Goal: Task Accomplishment & Management: Manage account settings

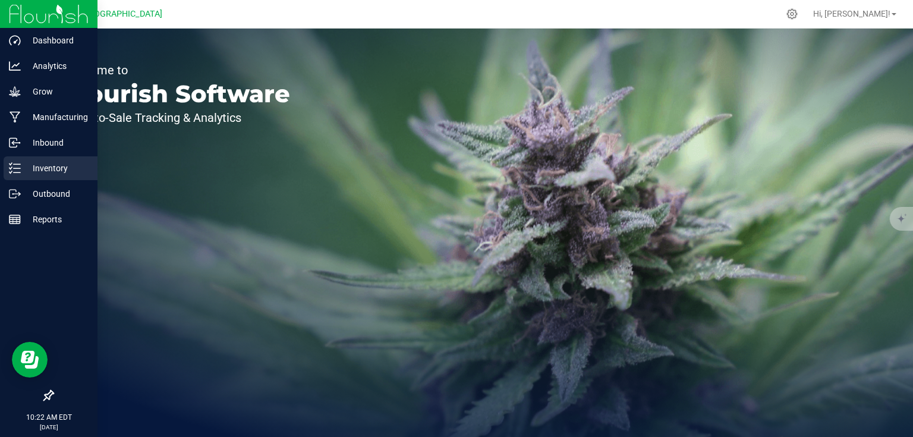
click at [45, 164] on p "Inventory" at bounding box center [56, 168] width 71 height 14
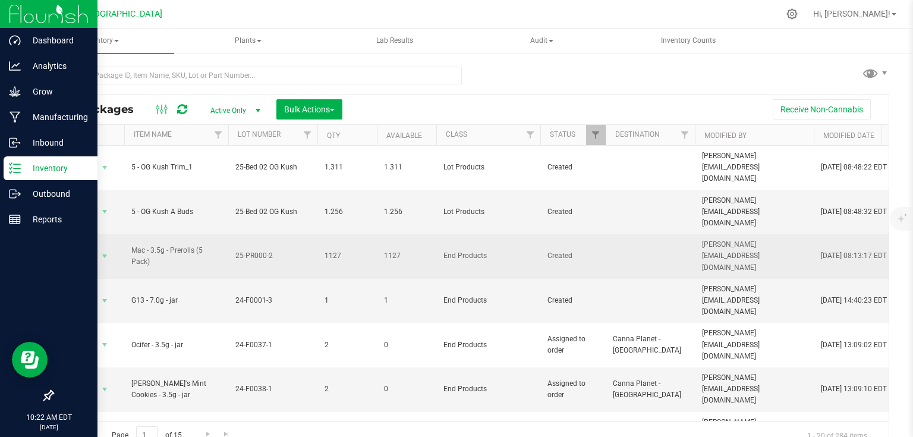
drag, startPoint x: 128, startPoint y: 216, endPoint x: 411, endPoint y: 231, distance: 283.4
click at [413, 234] on td "1127" at bounding box center [406, 256] width 59 height 45
drag, startPoint x: 410, startPoint y: 234, endPoint x: 357, endPoint y: 229, distance: 53.8
click at [357, 234] on td "1127" at bounding box center [346, 256] width 59 height 45
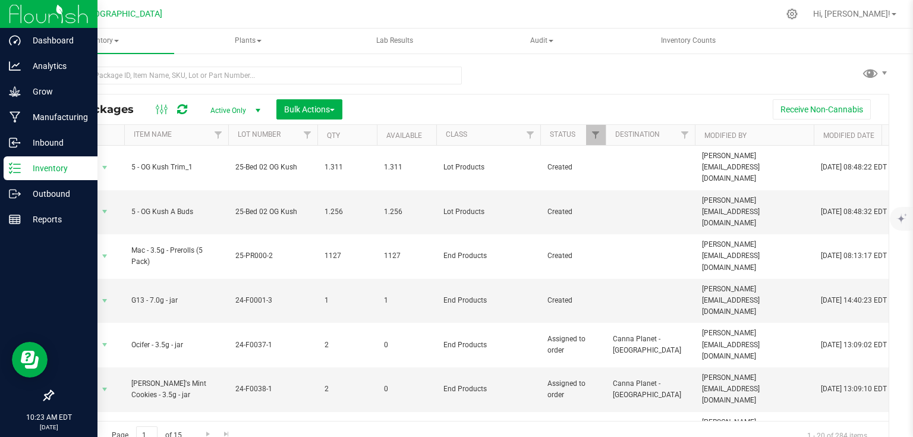
click at [39, 14] on img at bounding box center [49, 14] width 80 height 28
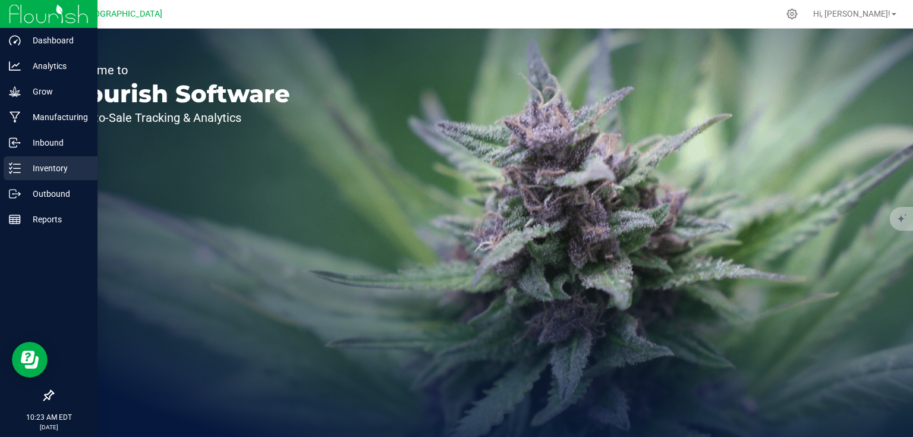
click at [35, 174] on p "Inventory" at bounding box center [56, 168] width 71 height 14
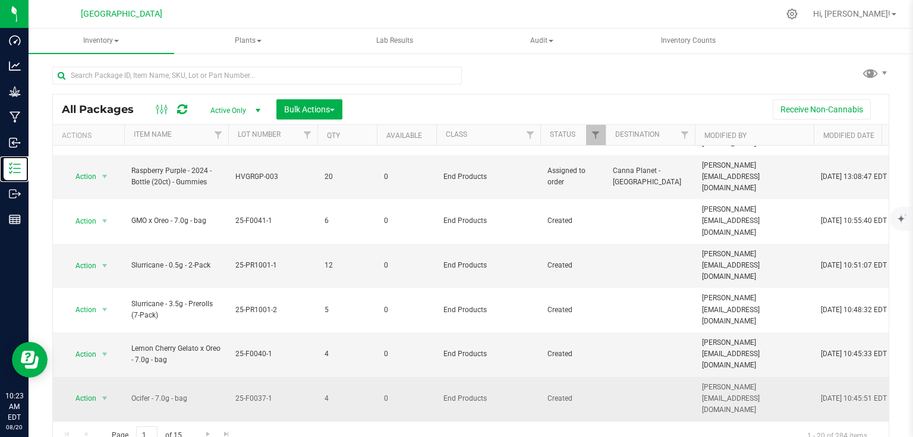
scroll to position [392, 0]
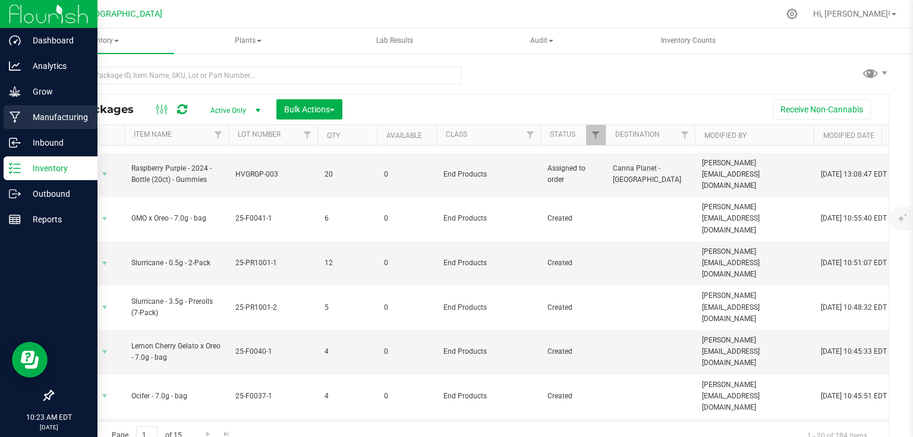
click at [34, 124] on p "Manufacturing" at bounding box center [56, 117] width 71 height 14
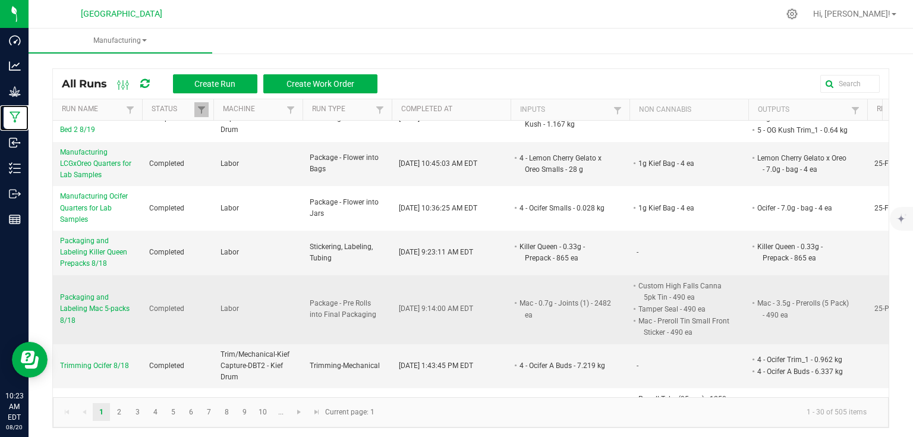
scroll to position [190, 0]
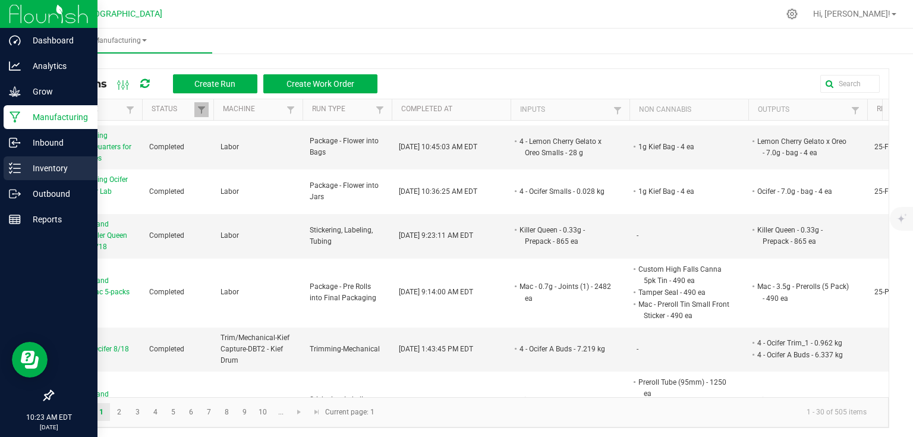
click at [24, 171] on p "Inventory" at bounding box center [56, 168] width 71 height 14
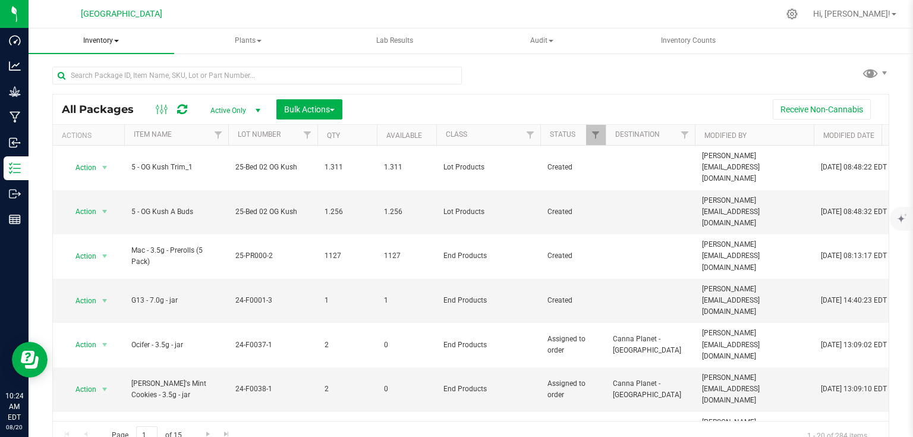
click at [114, 44] on span "Inventory" at bounding box center [102, 41] width 146 height 25
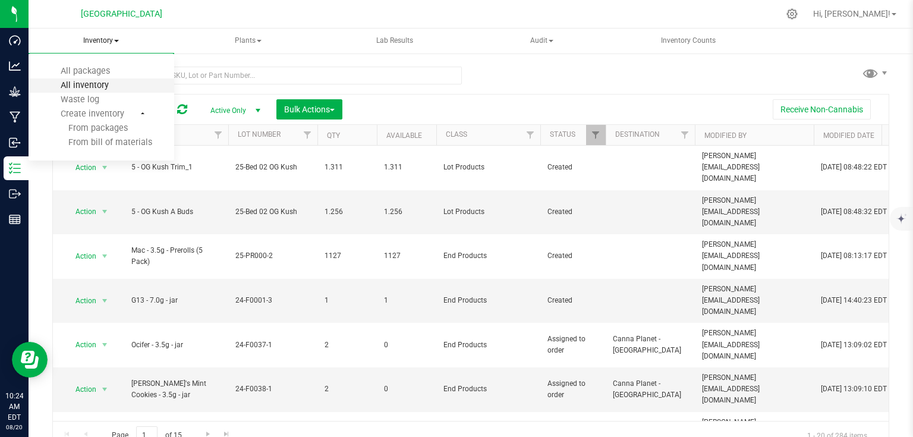
click at [95, 83] on span "All inventory" at bounding box center [85, 85] width 80 height 10
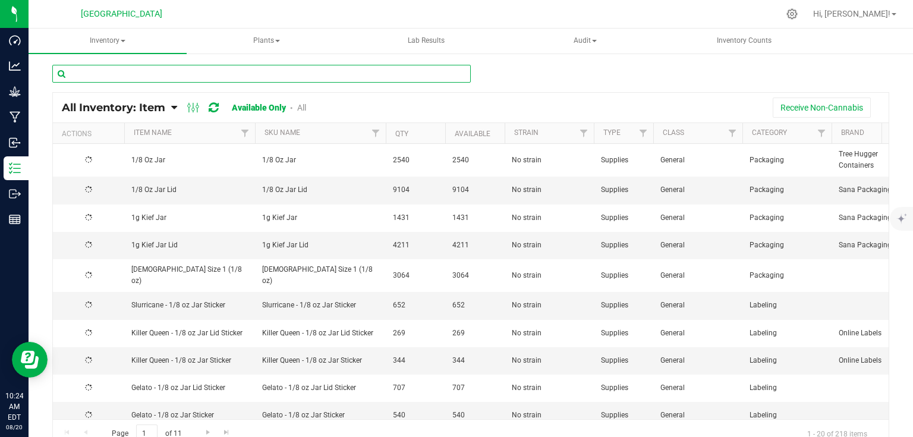
click at [140, 74] on input "text" at bounding box center [261, 74] width 419 height 18
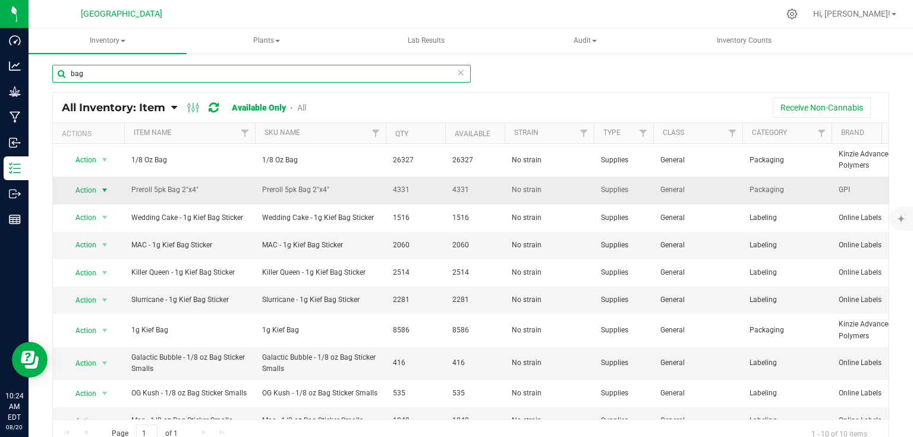
type input "bag"
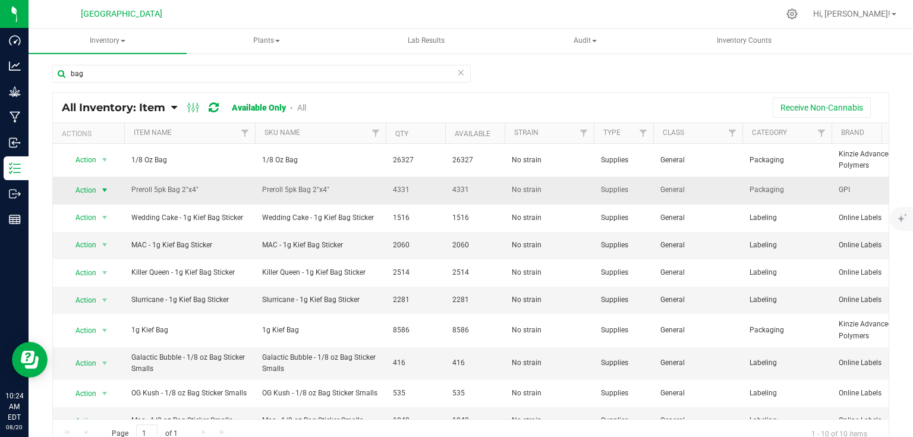
click at [106, 189] on span "select" at bounding box center [105, 190] width 10 height 10
click at [116, 212] on li "Adjust qty" at bounding box center [102, 209] width 75 height 18
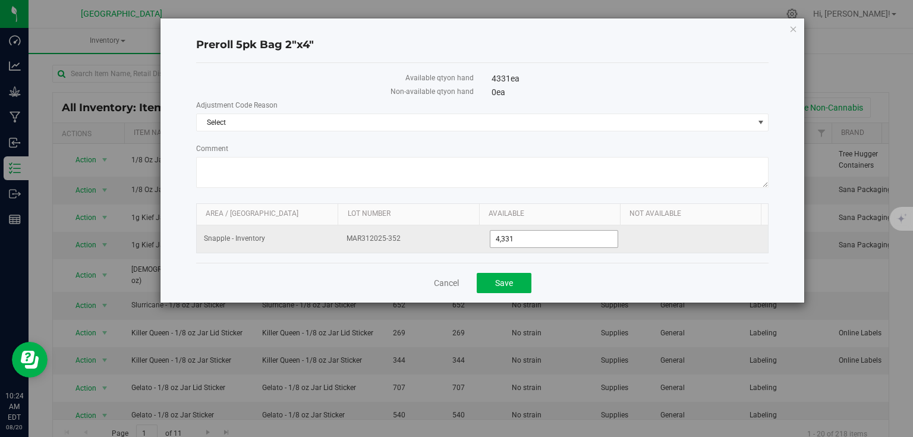
click at [559, 244] on span "4,331 4331" at bounding box center [554, 239] width 128 height 18
click at [559, 244] on input "4331" at bounding box center [553, 239] width 127 height 17
type input "3901"
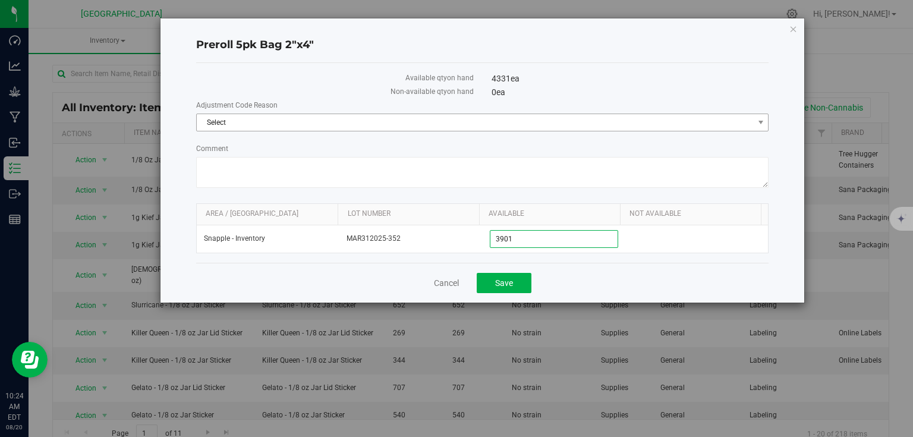
type input "3,901"
click at [592, 128] on span "Select" at bounding box center [475, 122] width 557 height 17
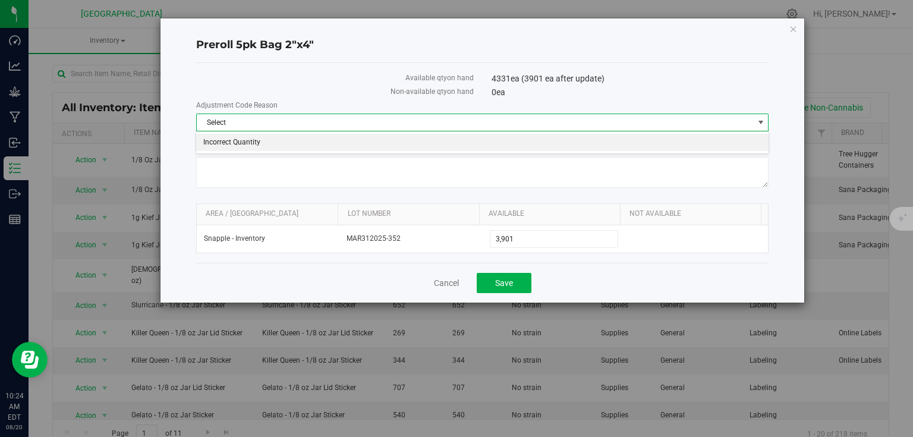
click at [250, 143] on li "Incorrect Quantity" at bounding box center [482, 143] width 572 height 18
click at [505, 289] on button "Save" at bounding box center [504, 283] width 55 height 20
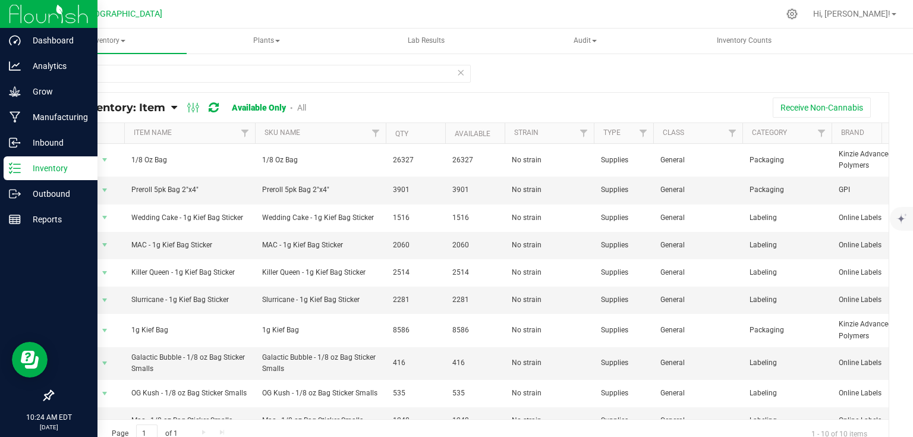
click at [26, 23] on img at bounding box center [49, 14] width 80 height 28
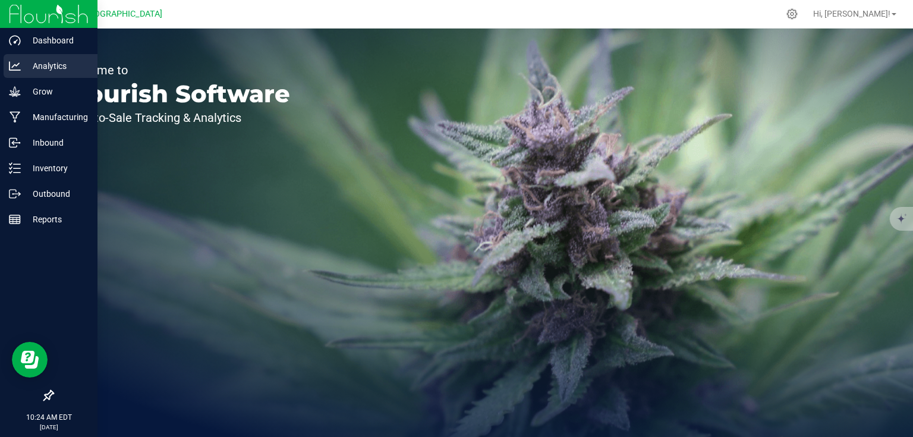
click at [74, 69] on p "Analytics" at bounding box center [56, 66] width 71 height 14
